Goal: Find specific page/section: Find specific page/section

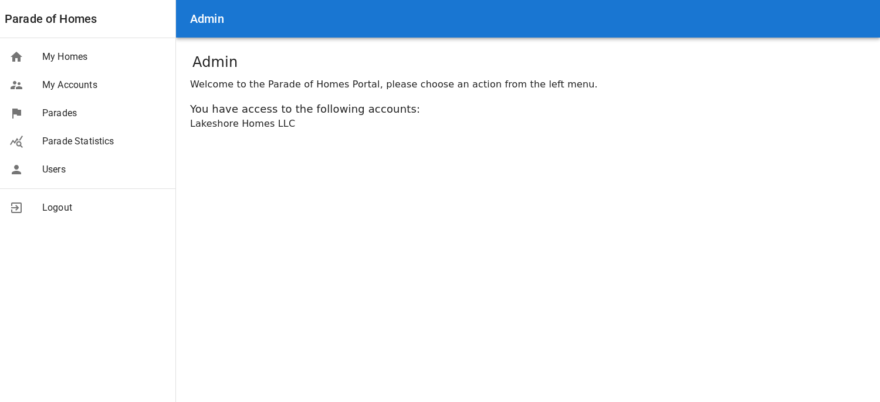
click at [82, 92] on span "My Accounts" at bounding box center [104, 85] width 124 height 14
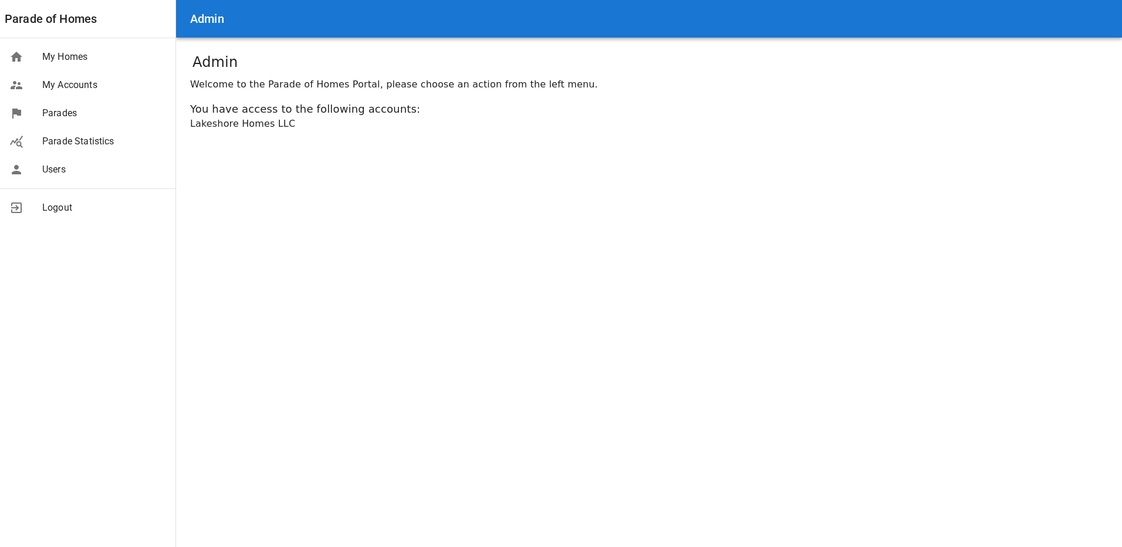
click at [83, 62] on span "My Homes" at bounding box center [104, 57] width 124 height 14
